Goal: Find specific page/section: Find specific page/section

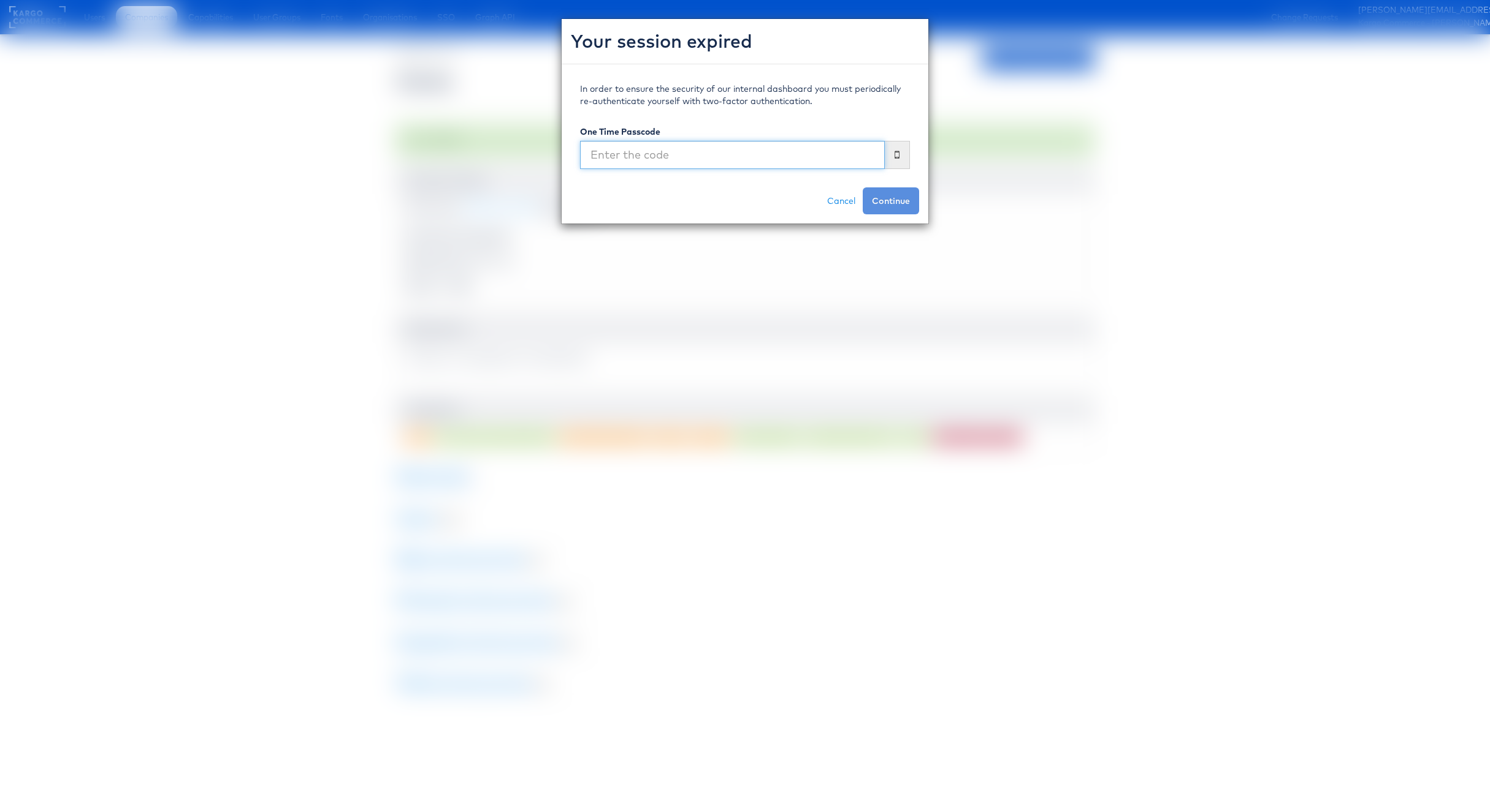
click at [810, 162] on input "text" at bounding box center [732, 154] width 305 height 28
type input "053995"
click at [862, 187] on button "Continue" at bounding box center [890, 201] width 57 height 27
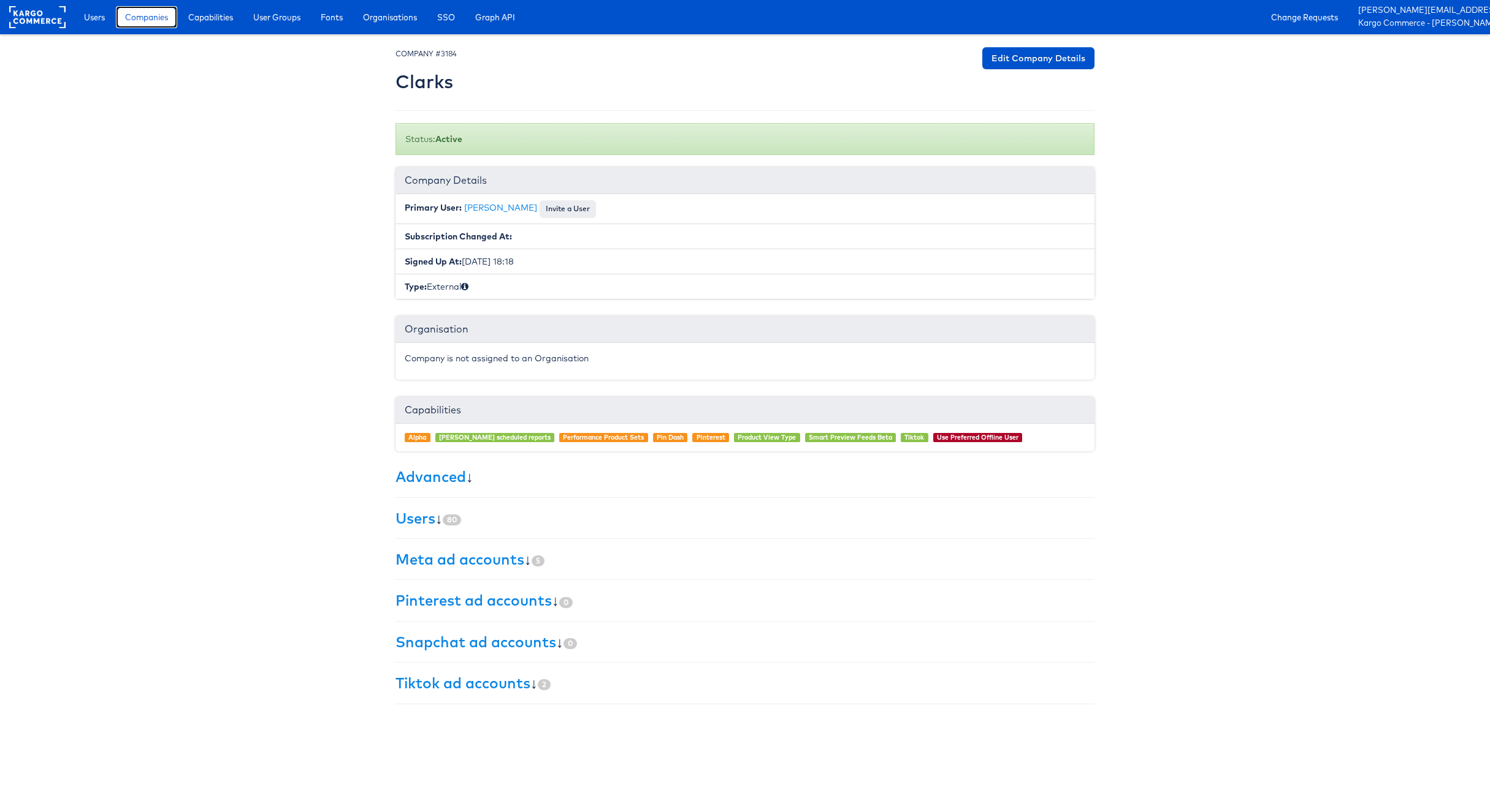
click at [134, 19] on span "Companies" at bounding box center [146, 17] width 43 height 13
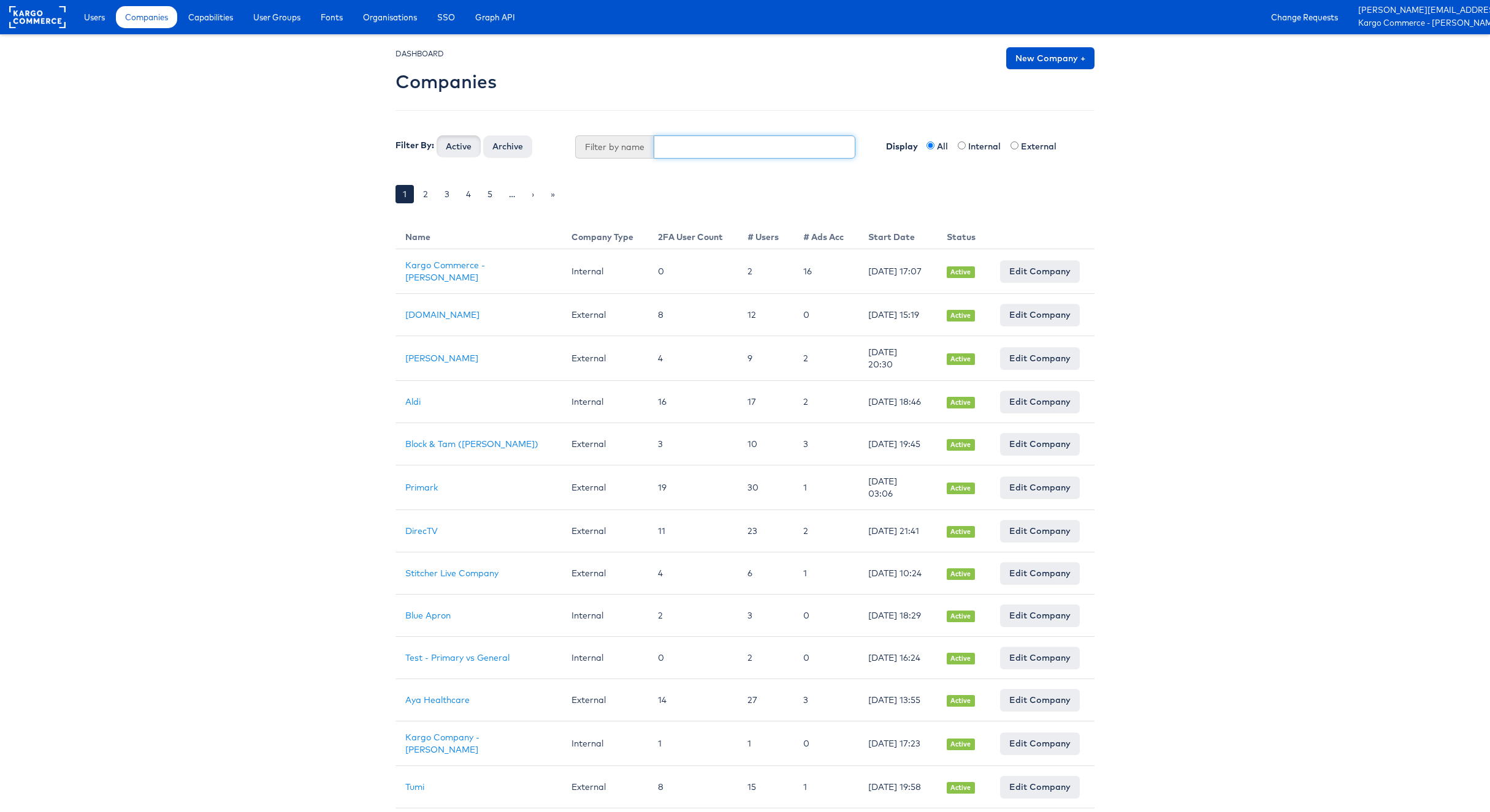
click at [674, 143] on input "text" at bounding box center [755, 148] width 202 height 24
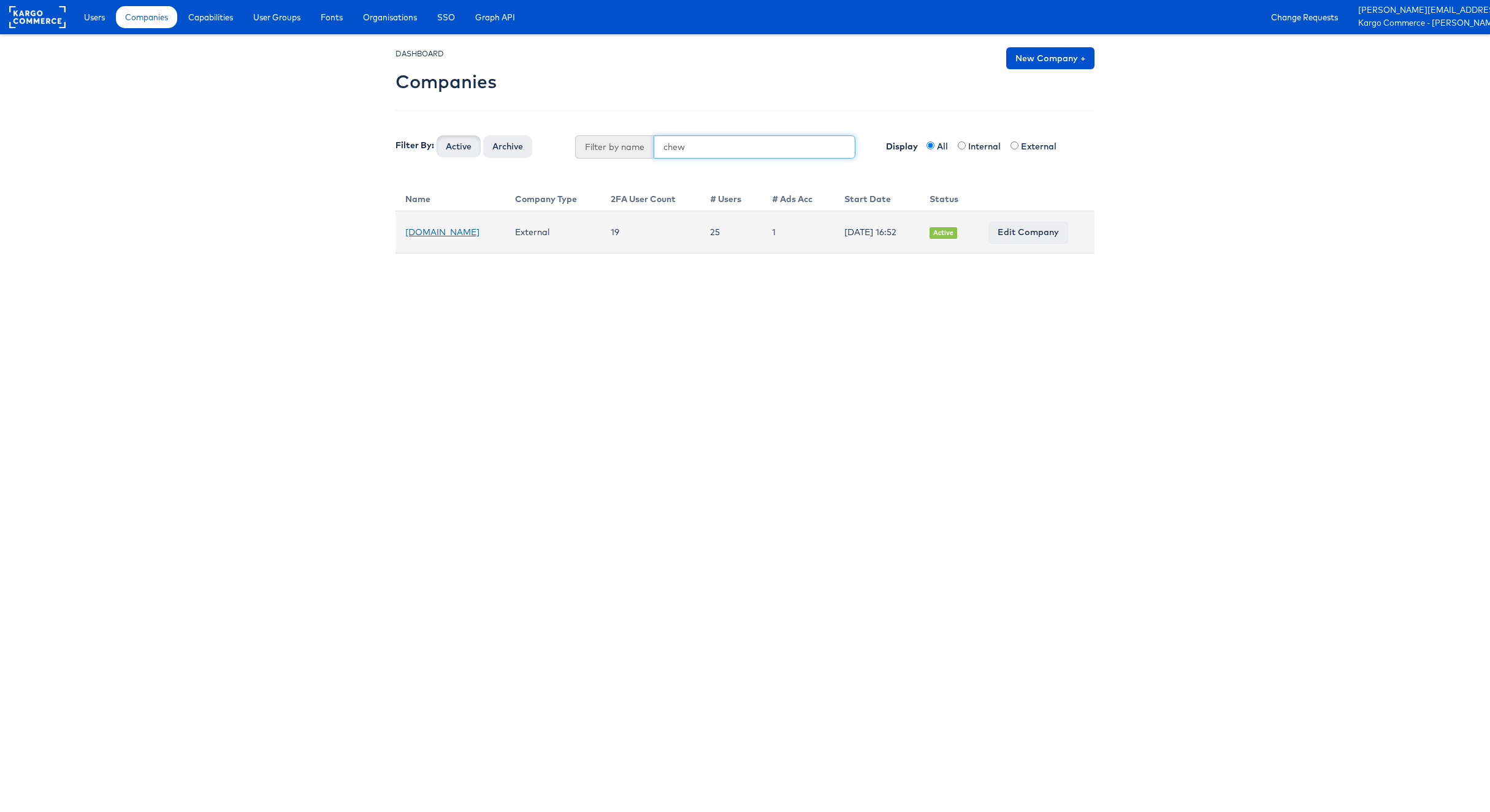
type input "chew"
click at [428, 232] on link "Chewy.com" at bounding box center [442, 232] width 74 height 11
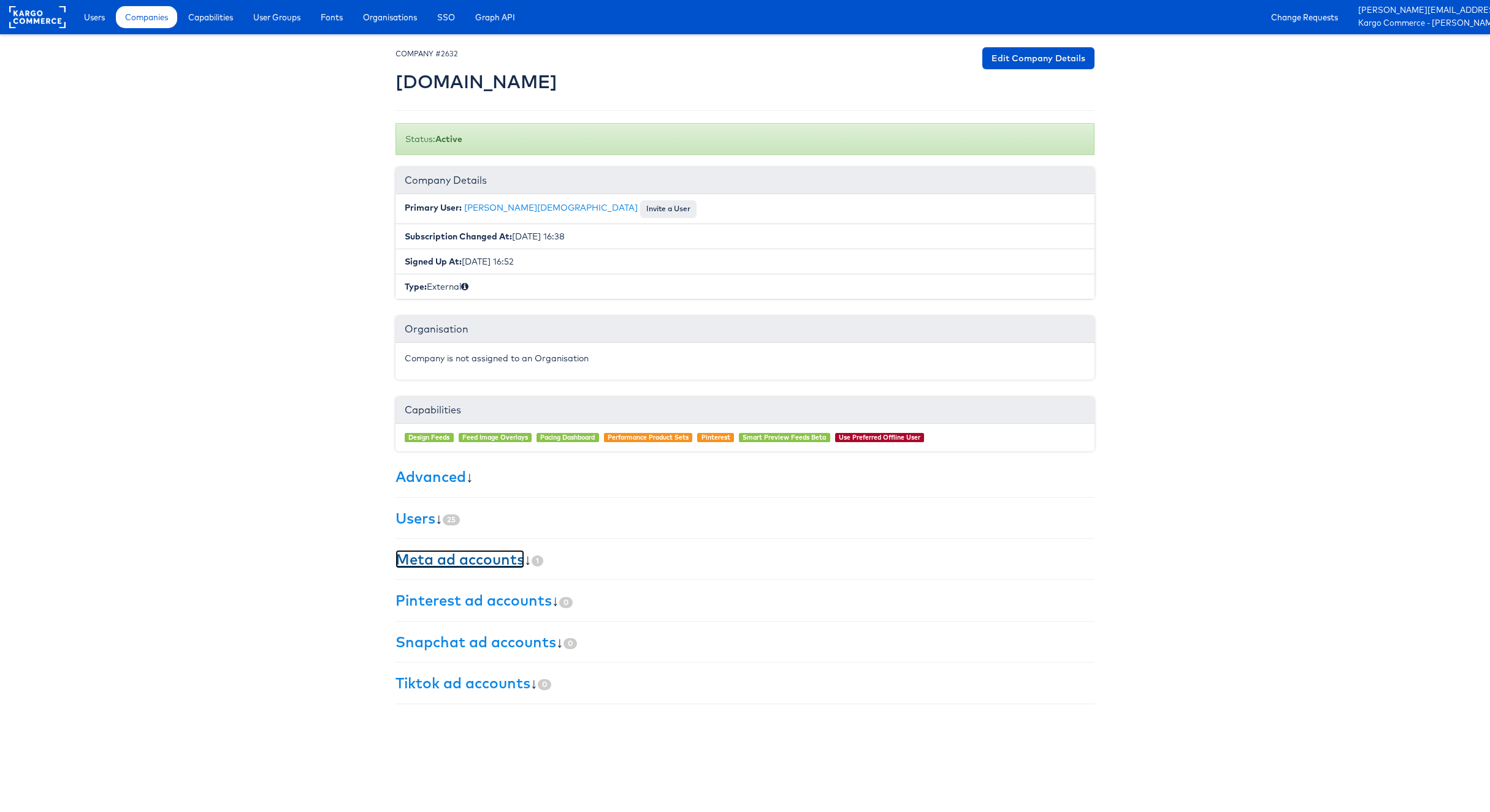
click at [466, 563] on link "Meta ad accounts" at bounding box center [460, 559] width 129 height 19
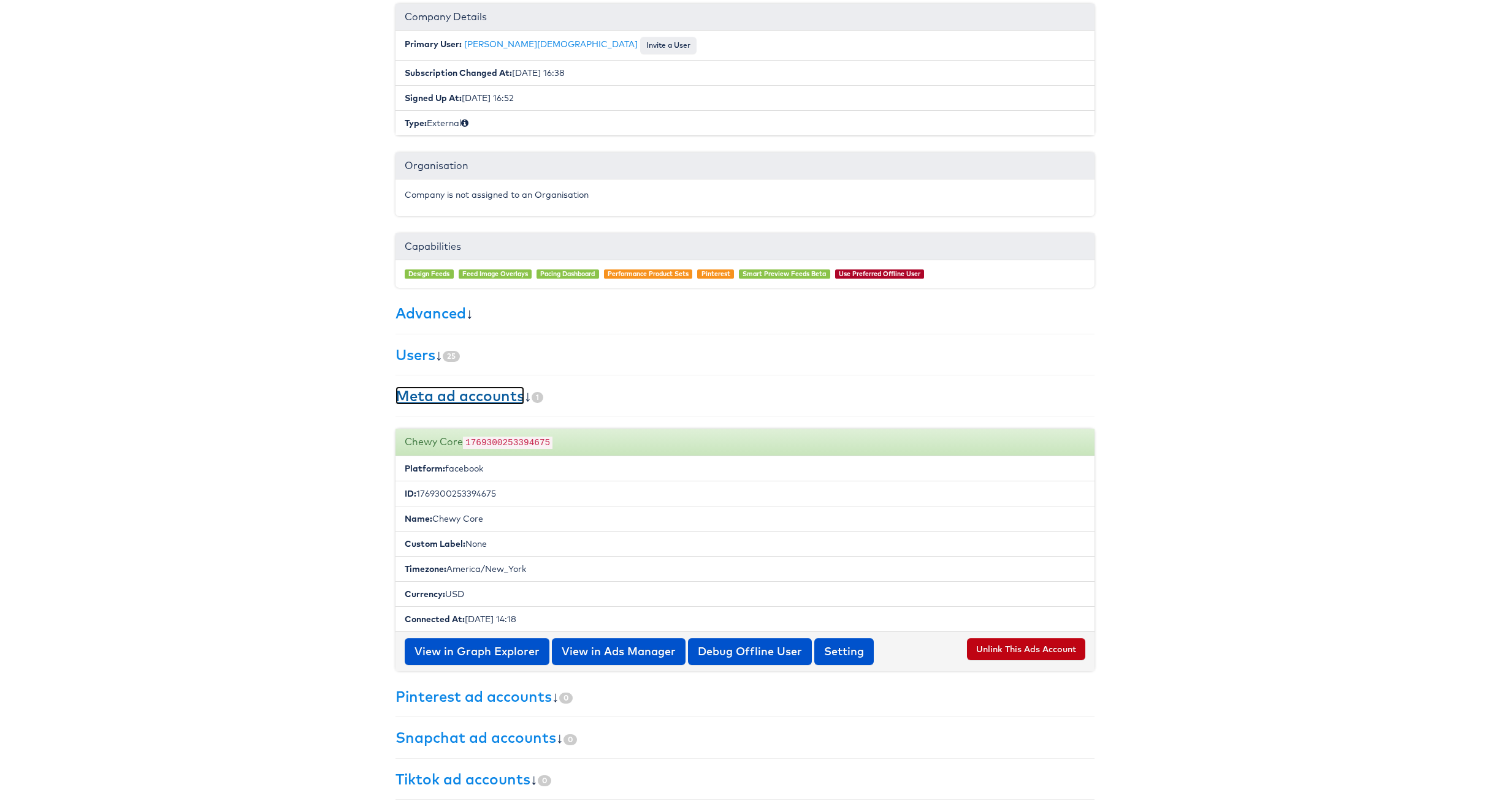
scroll to position [169, 0]
